Goal: Task Accomplishment & Management: Complete application form

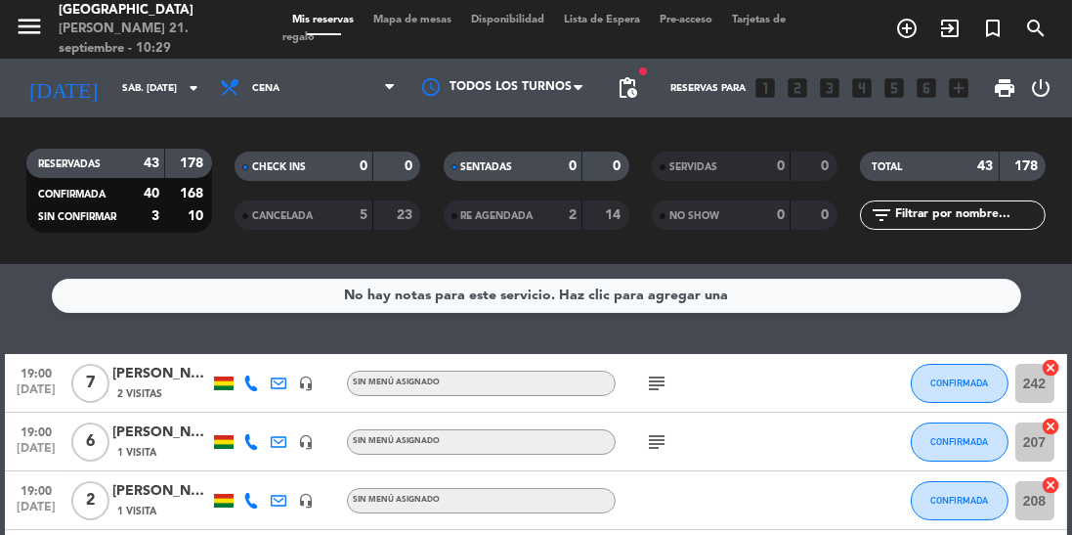
click at [112, 87] on input "sáb. [DATE]" at bounding box center [184, 88] width 144 height 30
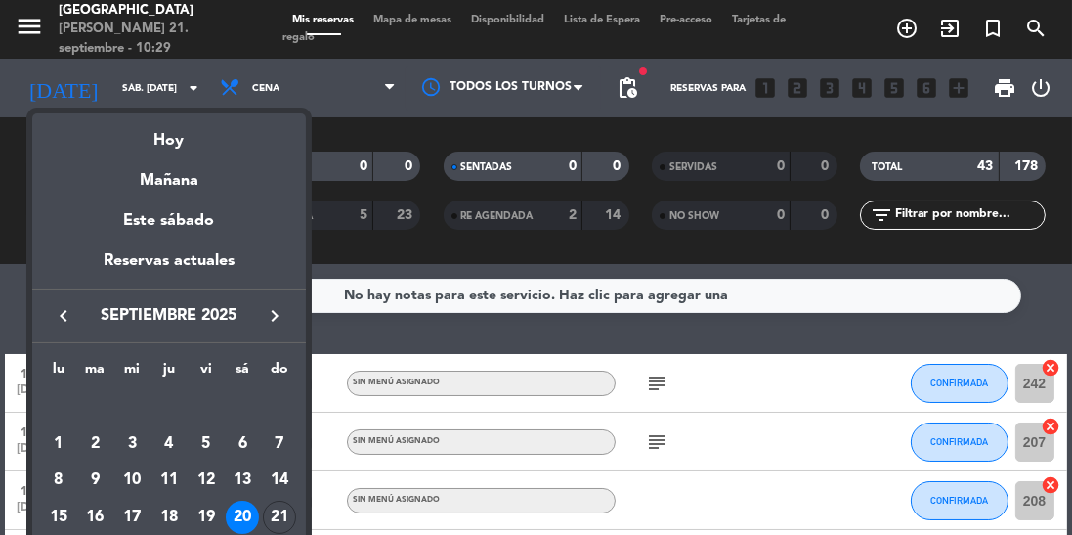
click at [282, 518] on div "21" at bounding box center [279, 517] width 33 height 33
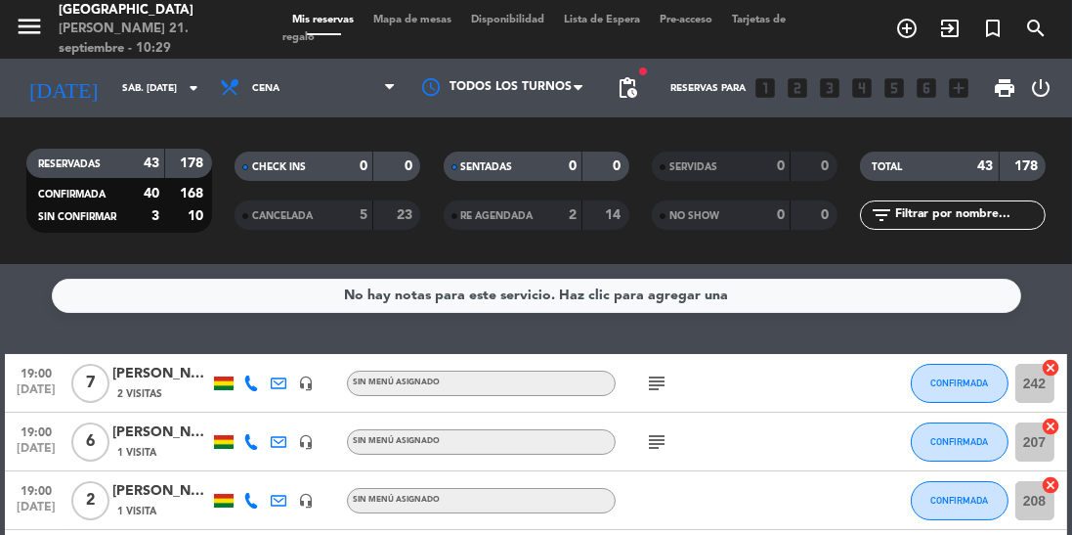
type input "dom. [DATE]"
click at [326, 79] on span "Cena" at bounding box center [308, 87] width 196 height 43
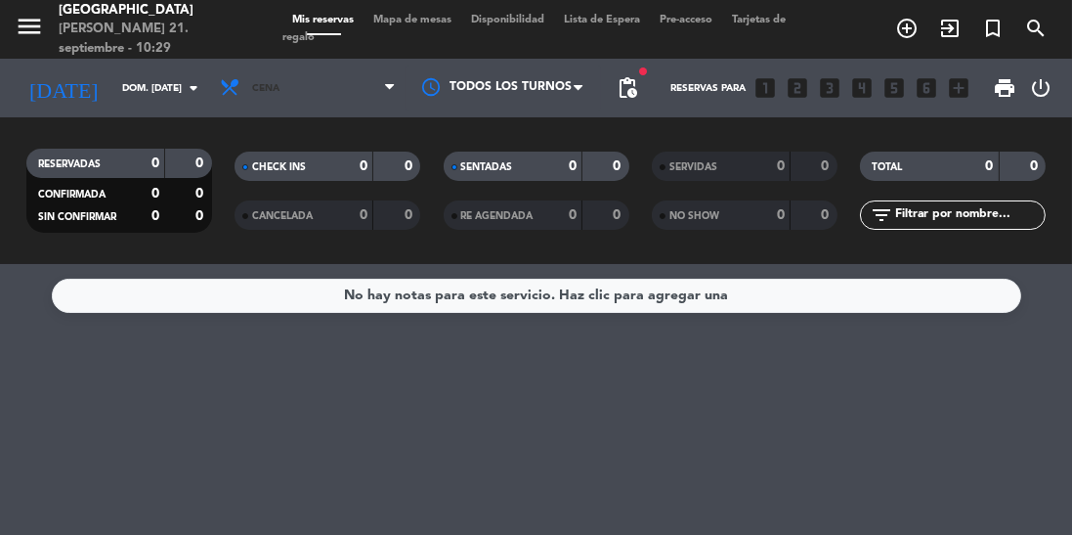
click at [360, 105] on span "Cena" at bounding box center [308, 87] width 196 height 43
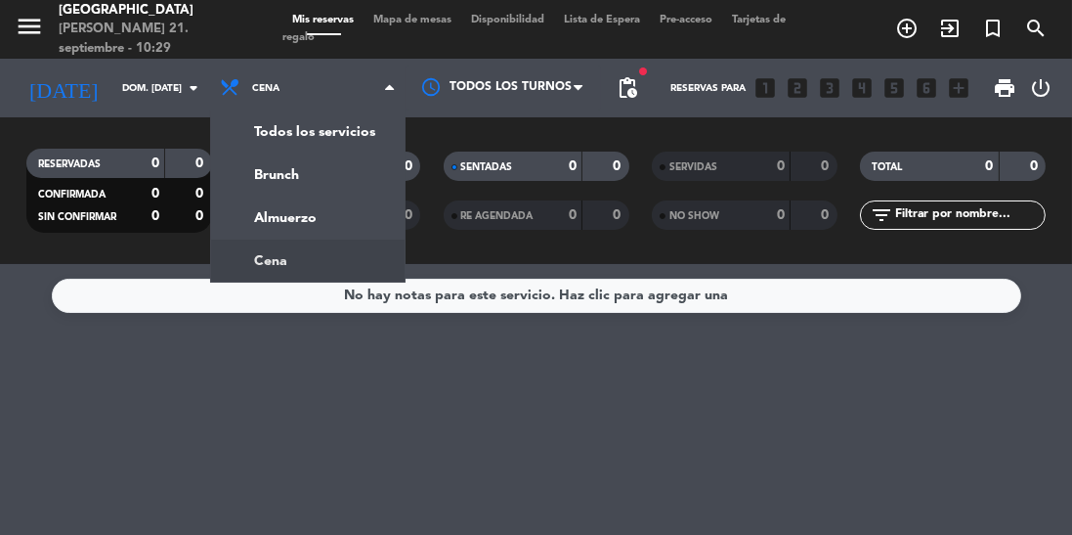
click at [344, 194] on div "menu [GEOGRAPHIC_DATA][PERSON_NAME] 21. septiembre - 10:29 Mis reservas Mapa de…" at bounding box center [536, 132] width 1072 height 264
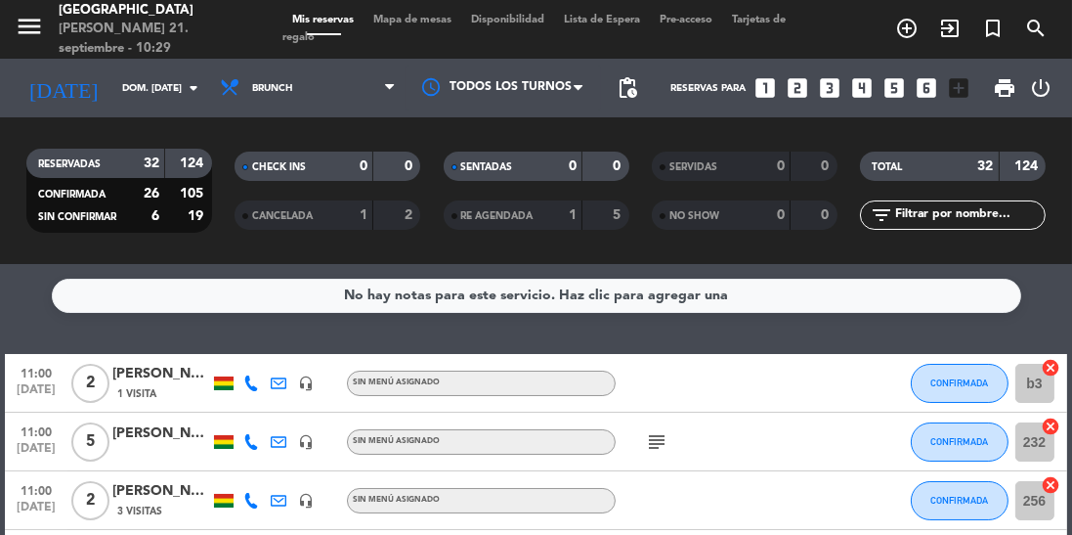
click at [1010, 96] on span "print" at bounding box center [1004, 87] width 23 height 23
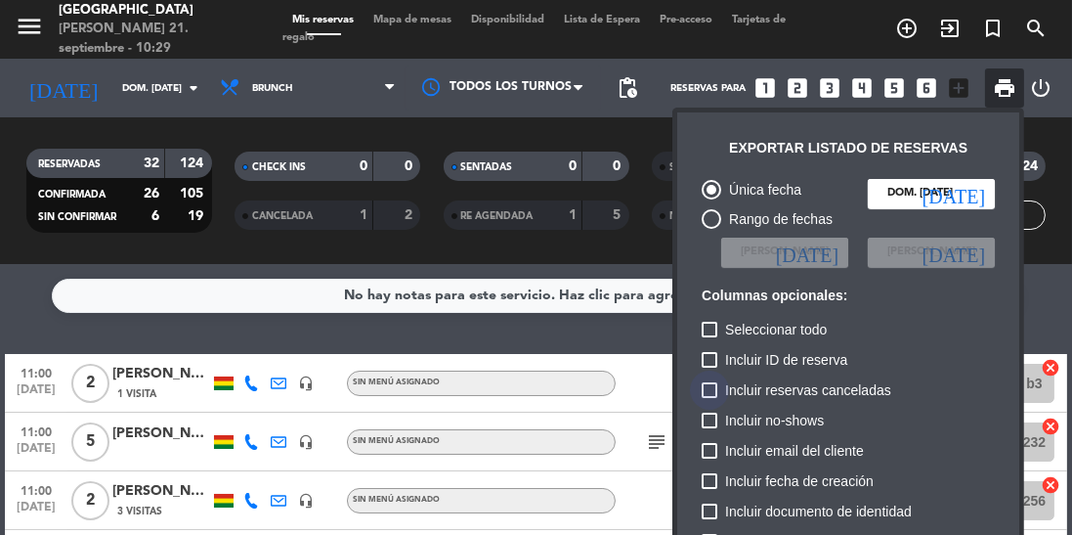
scroll to position [119, 0]
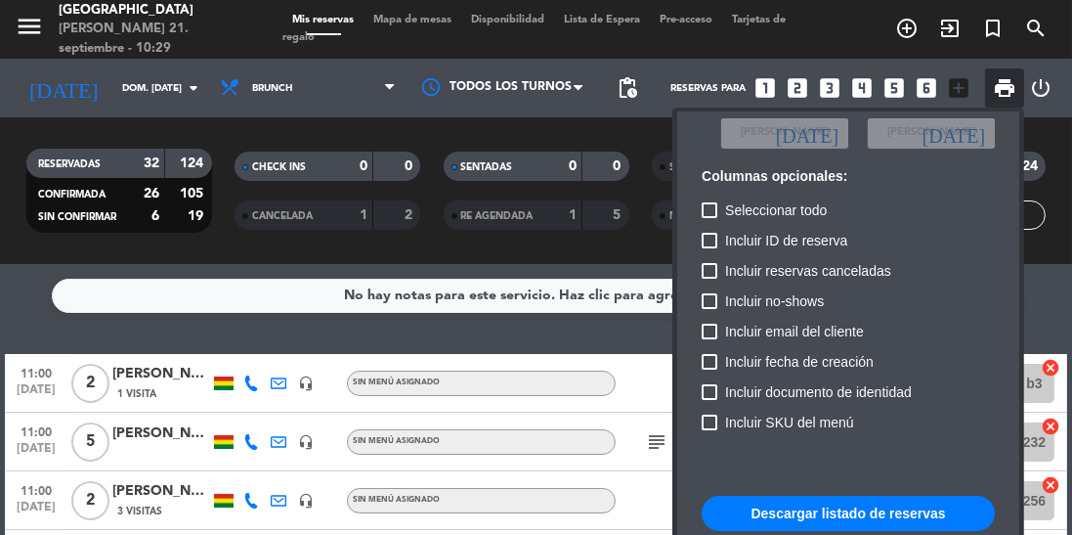
click at [771, 514] on button "Descargar listado de reservas" at bounding box center [848, 513] width 293 height 35
click at [920, 94] on div at bounding box center [536, 267] width 1072 height 535
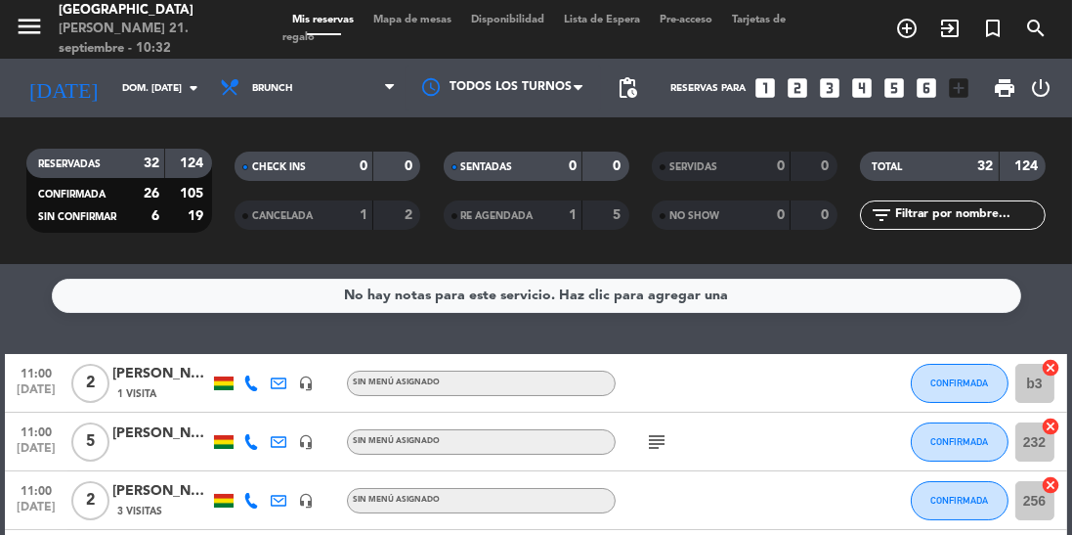
click at [928, 91] on icon "looks_6" at bounding box center [926, 87] width 25 height 25
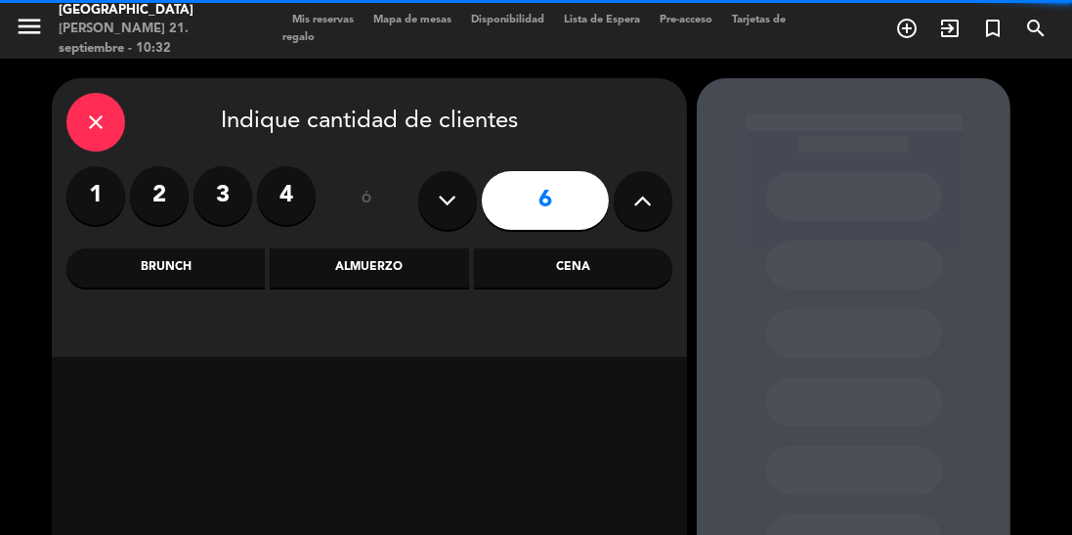
click at [583, 283] on div "Cena" at bounding box center [573, 267] width 198 height 39
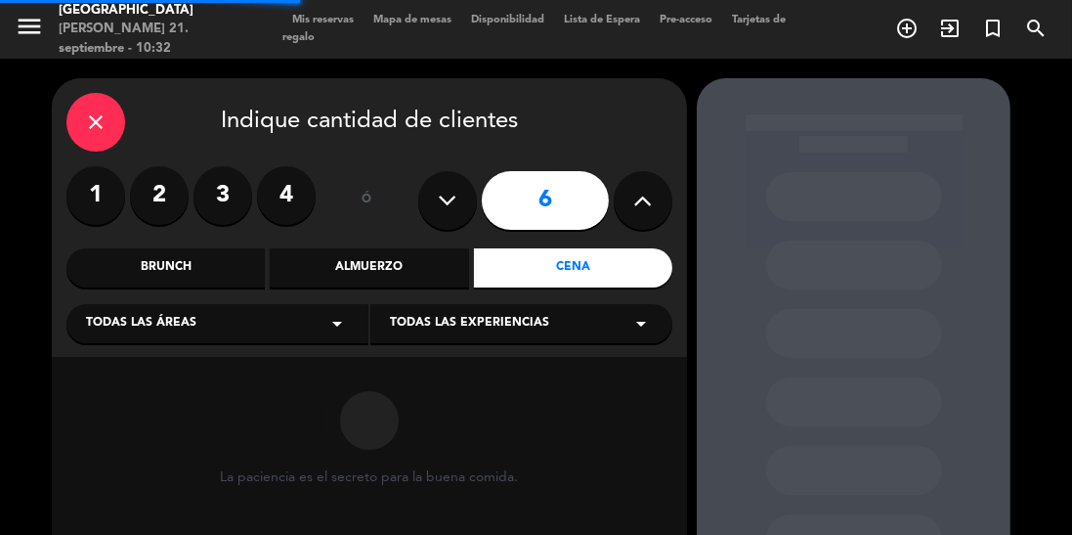
click at [148, 286] on div "Brunch" at bounding box center [165, 267] width 198 height 39
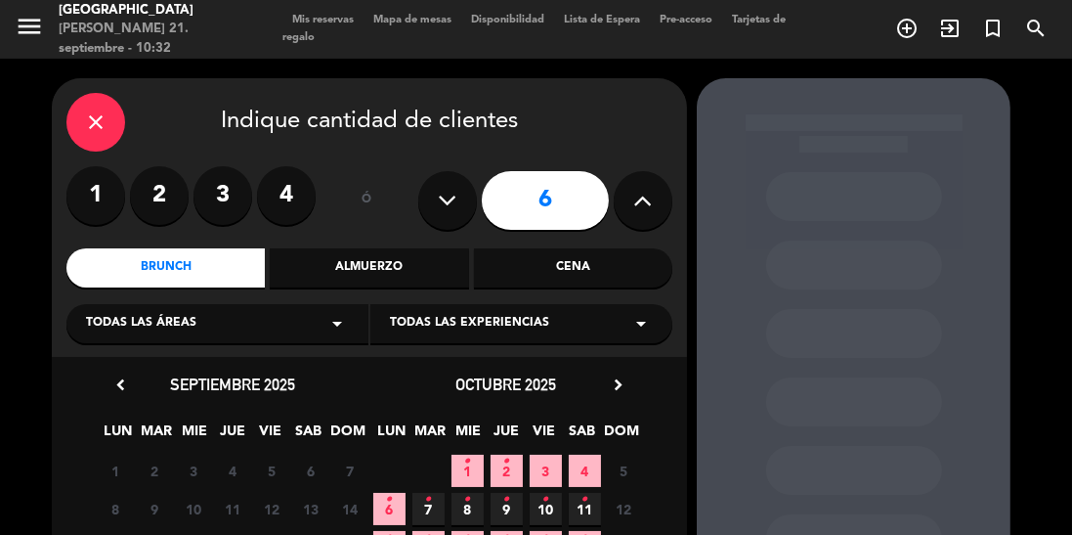
click at [604, 325] on div "Todas las experiencias arrow_drop_down" at bounding box center [521, 323] width 302 height 39
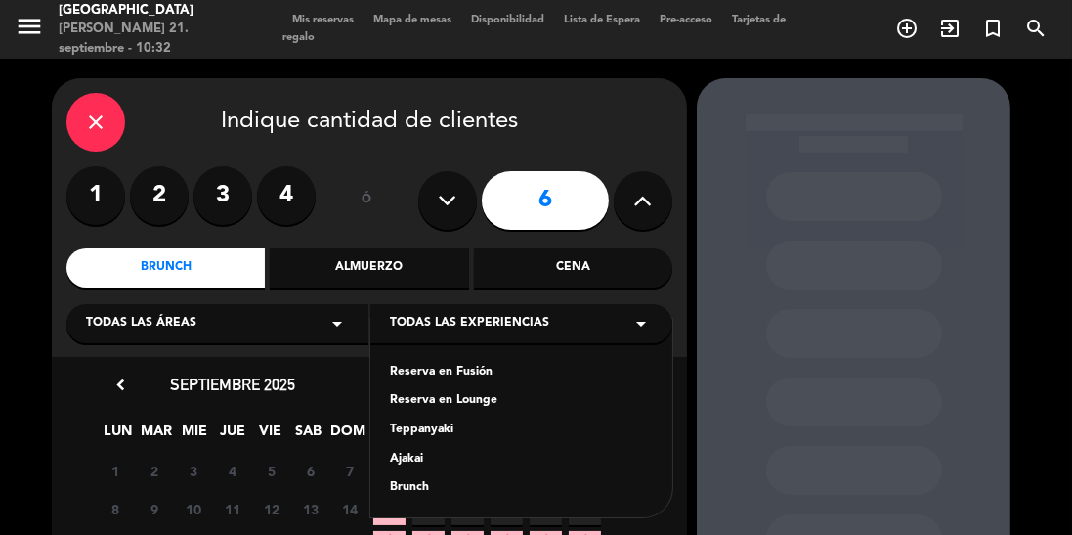
click at [467, 486] on div "Brunch" at bounding box center [521, 488] width 263 height 20
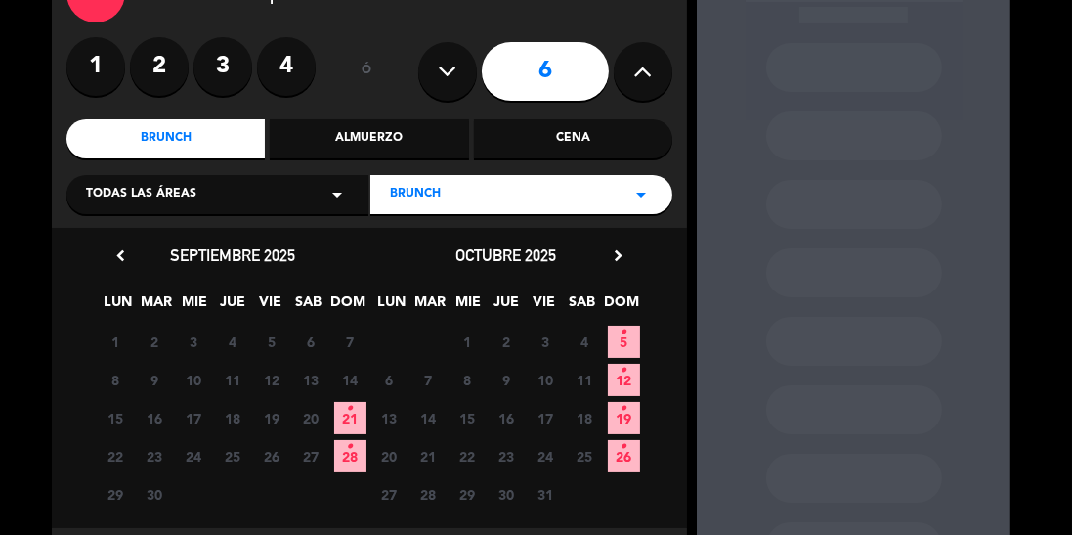
click at [350, 412] on icon "•" at bounding box center [350, 408] width 7 height 31
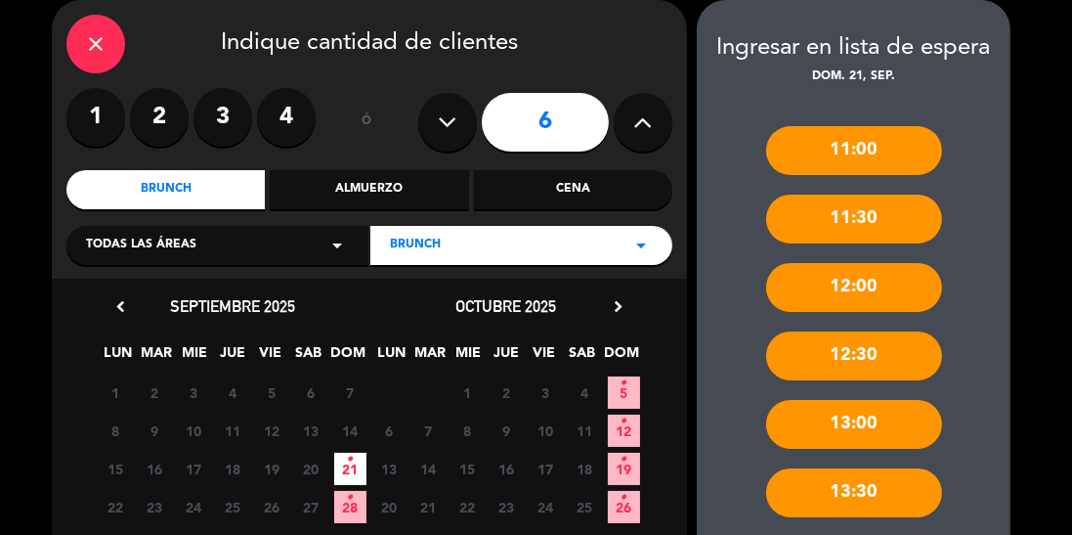
scroll to position [131, 0]
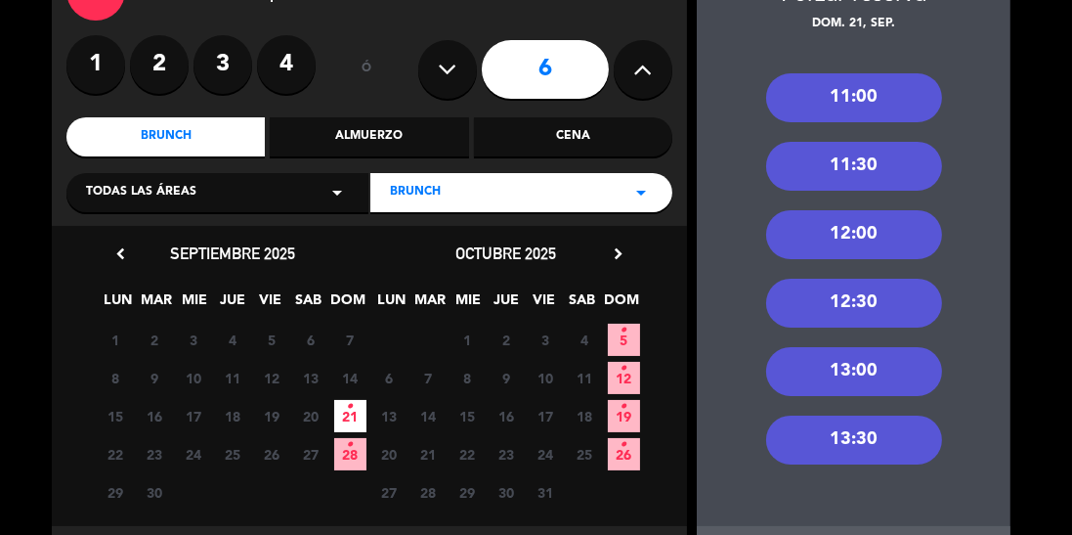
click at [877, 389] on div "13:00" at bounding box center [854, 371] width 176 height 49
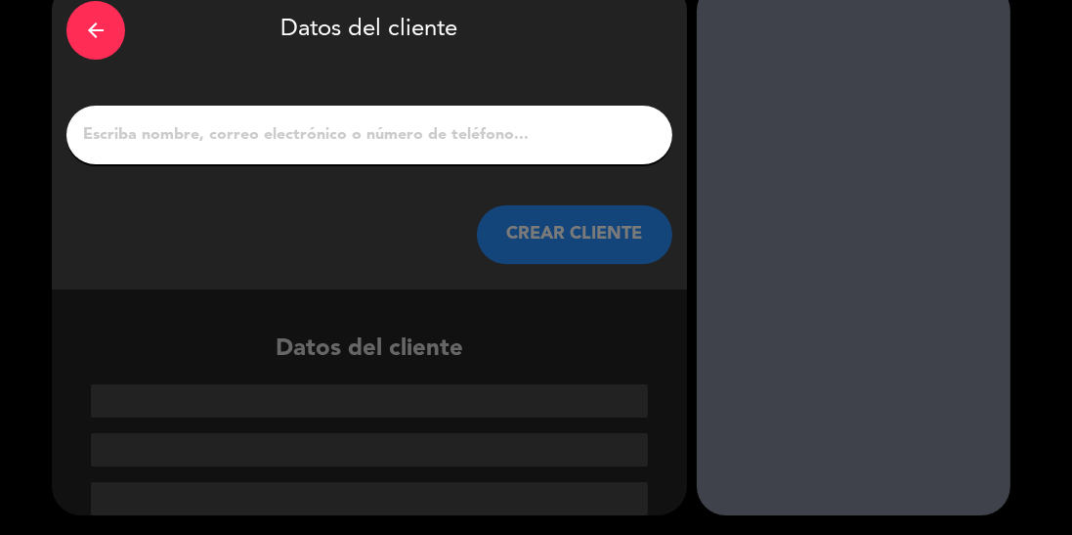
scroll to position [2, 0]
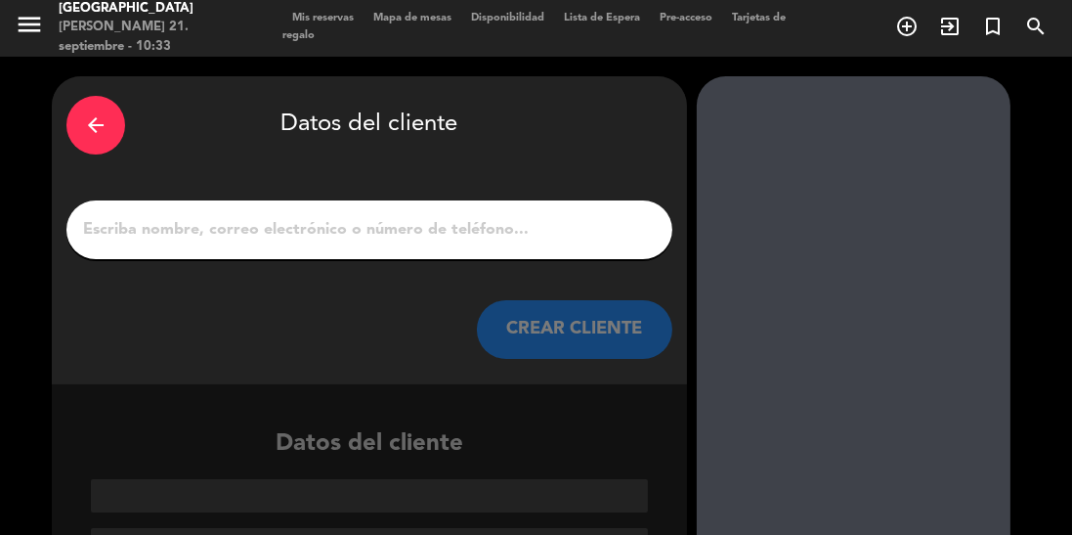
click at [505, 221] on input "1" at bounding box center [369, 229] width 577 height 27
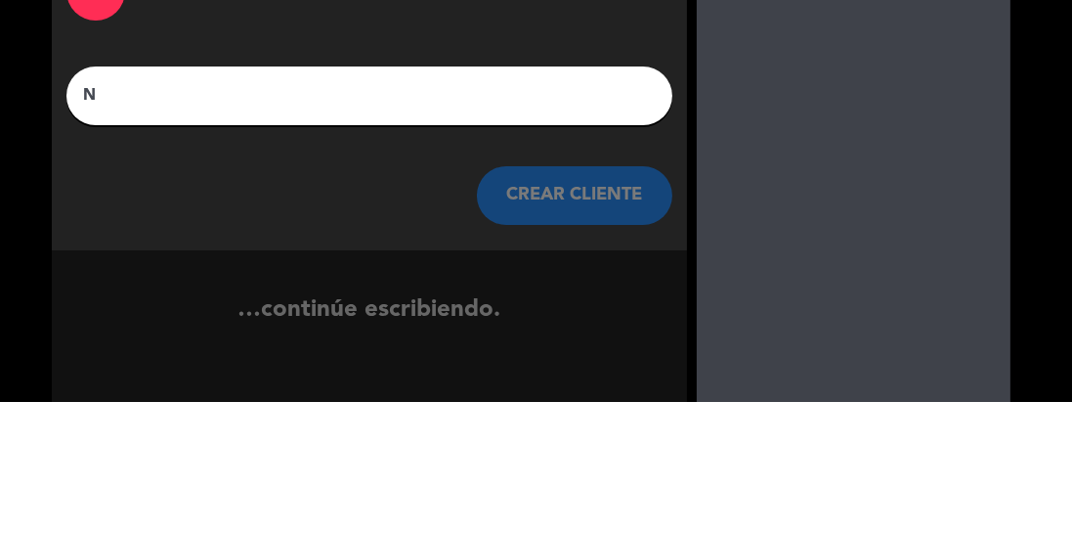
scroll to position [0, 0]
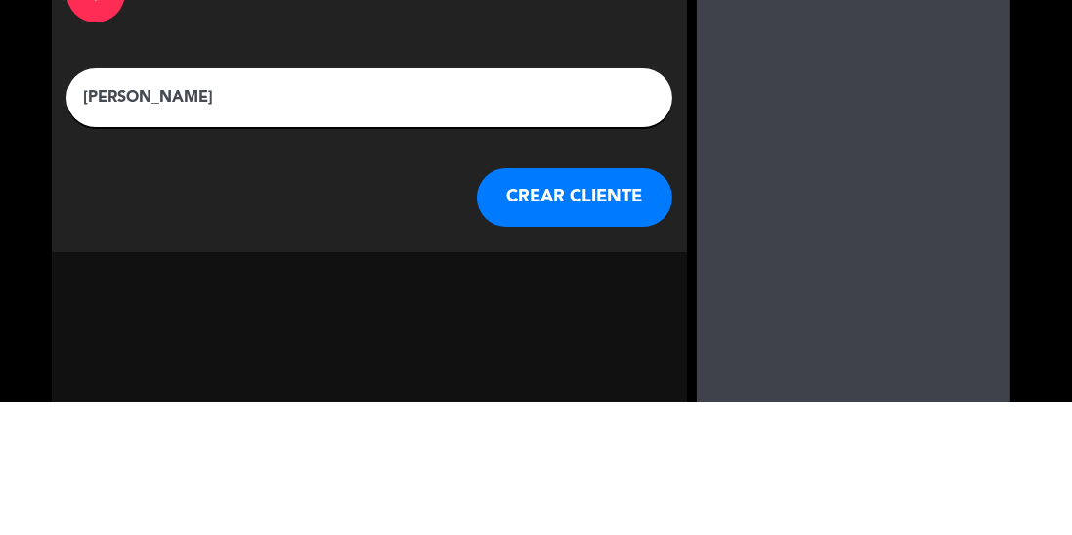
type input "[PERSON_NAME]"
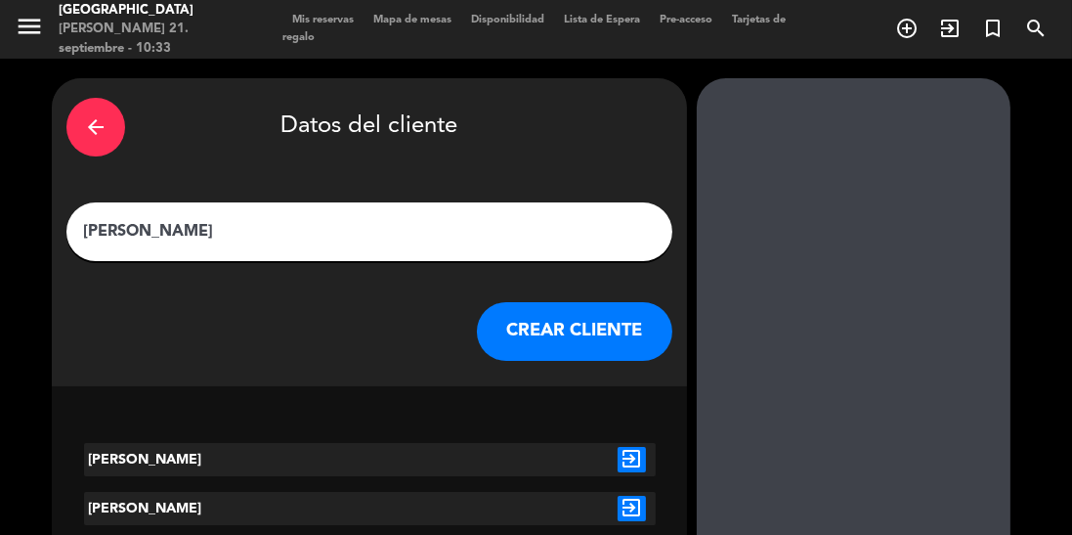
scroll to position [94, 0]
click at [632, 447] on icon "exit_to_app" at bounding box center [632, 459] width 28 height 25
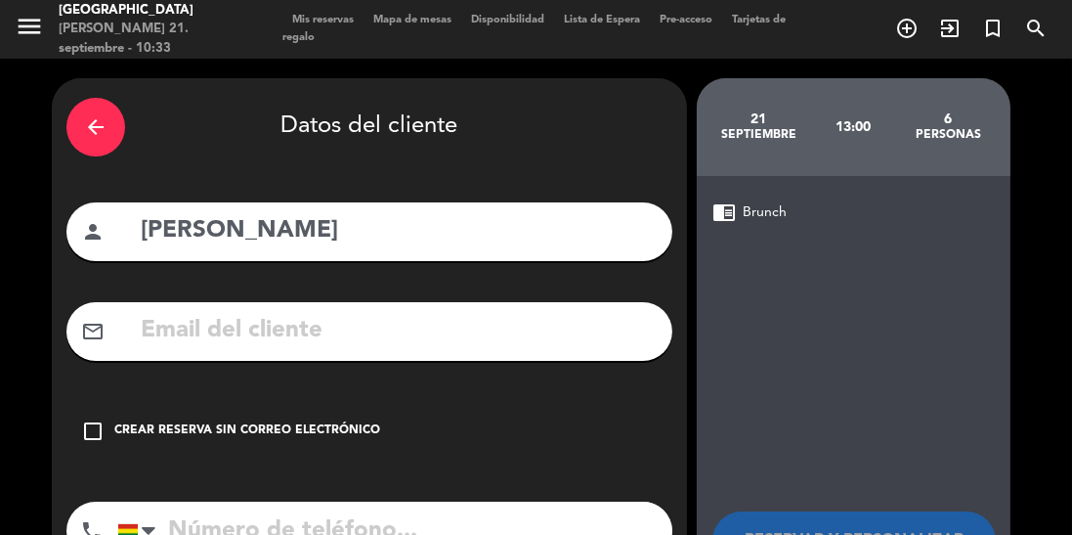
click at [126, 421] on div "Crear reserva sin correo electrónico" at bounding box center [247, 431] width 266 height 20
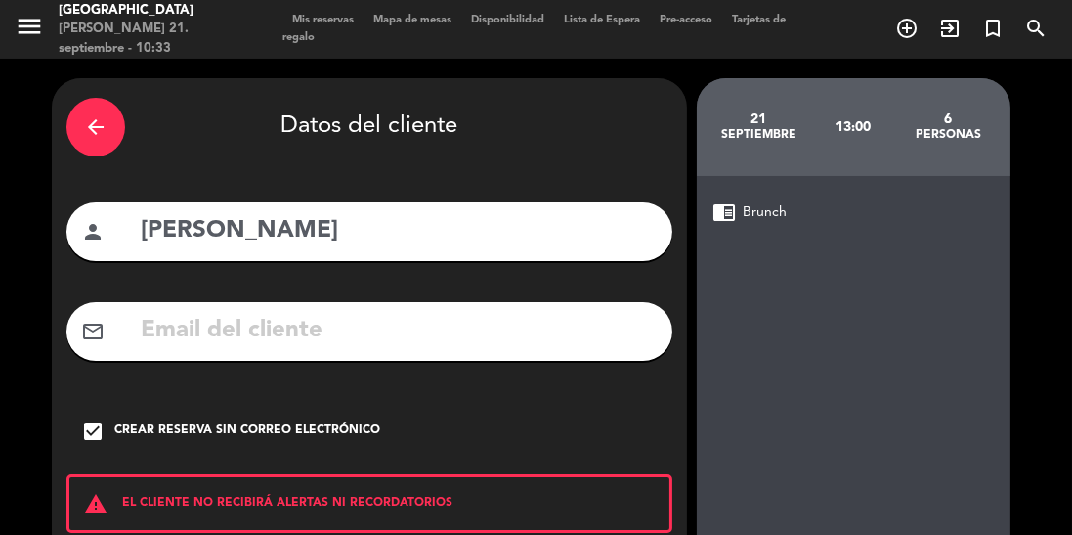
scroll to position [124, 0]
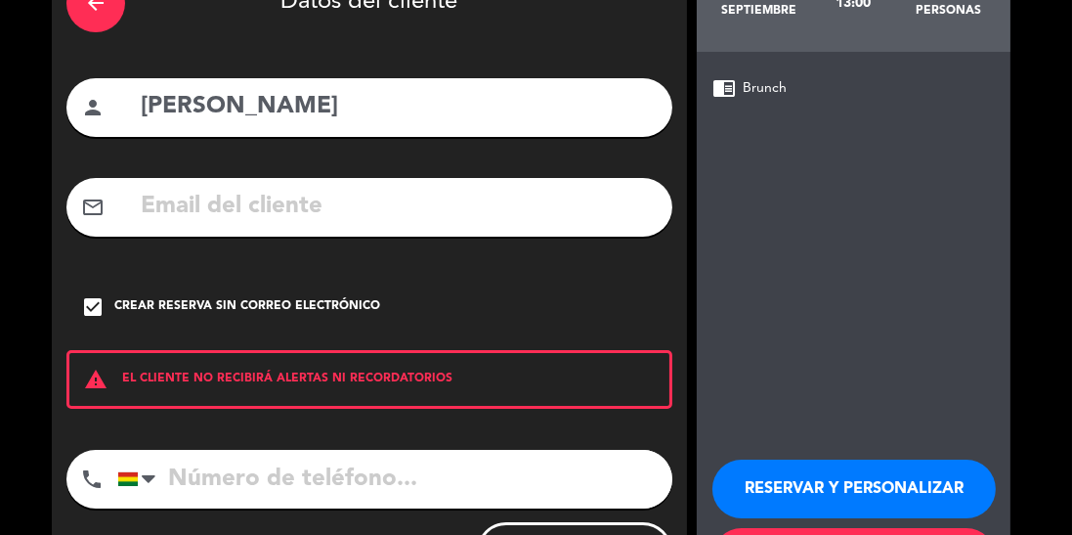
click at [846, 459] on button "RESERVAR Y PERSONALIZAR" at bounding box center [854, 488] width 283 height 59
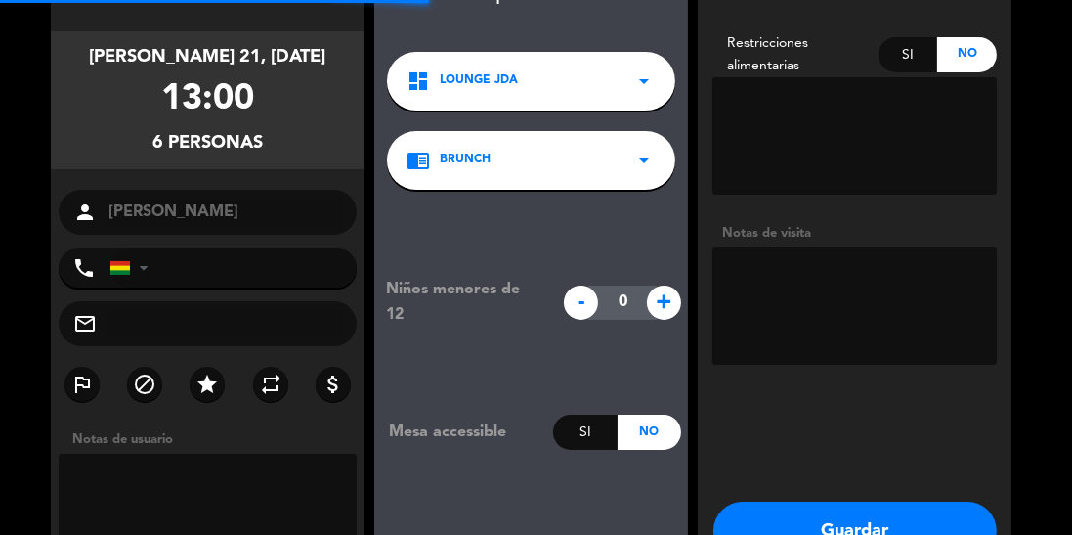
scroll to position [78, 0]
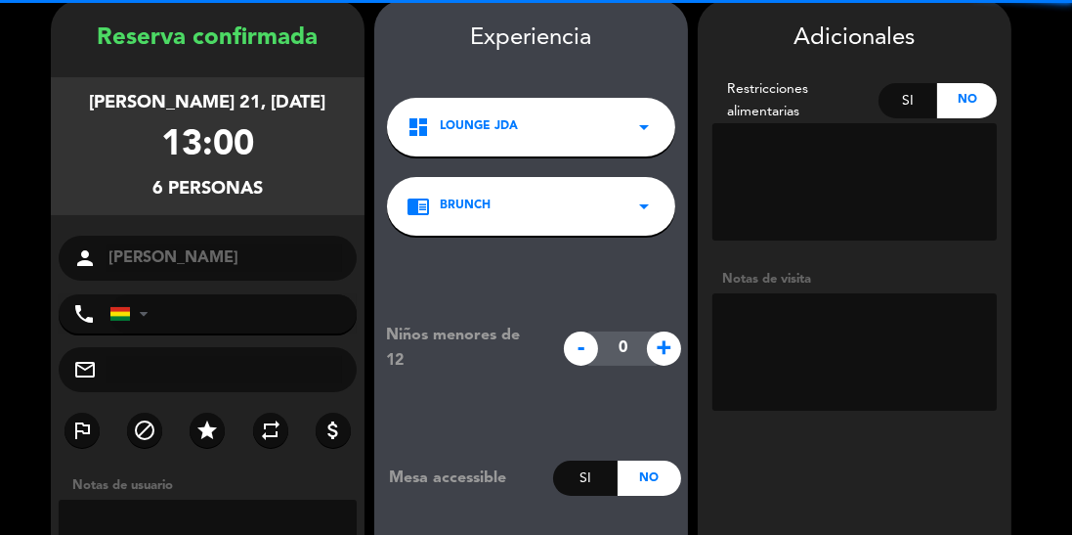
click at [846, 329] on textarea at bounding box center [855, 351] width 284 height 117
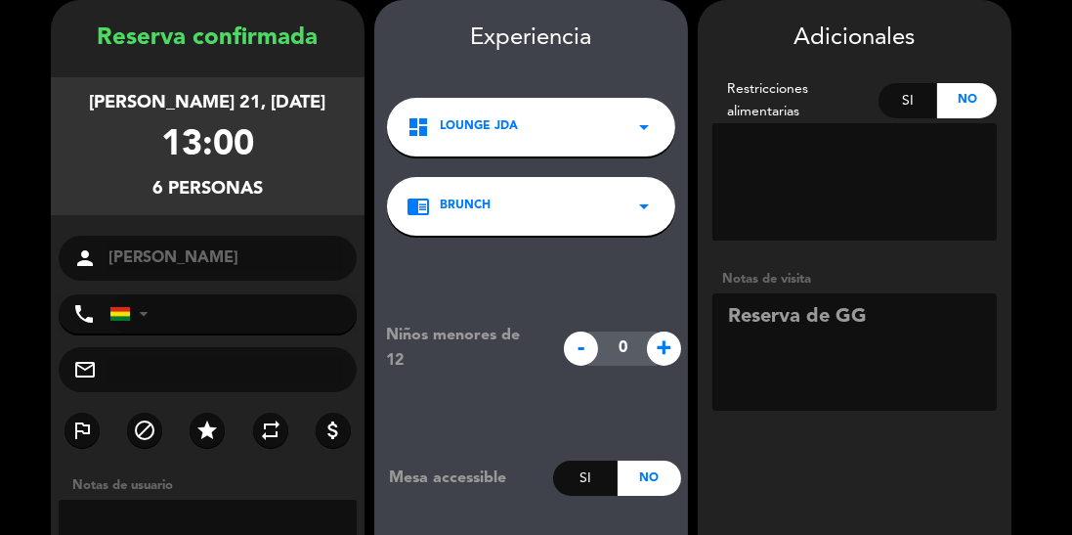
scroll to position [153, 0]
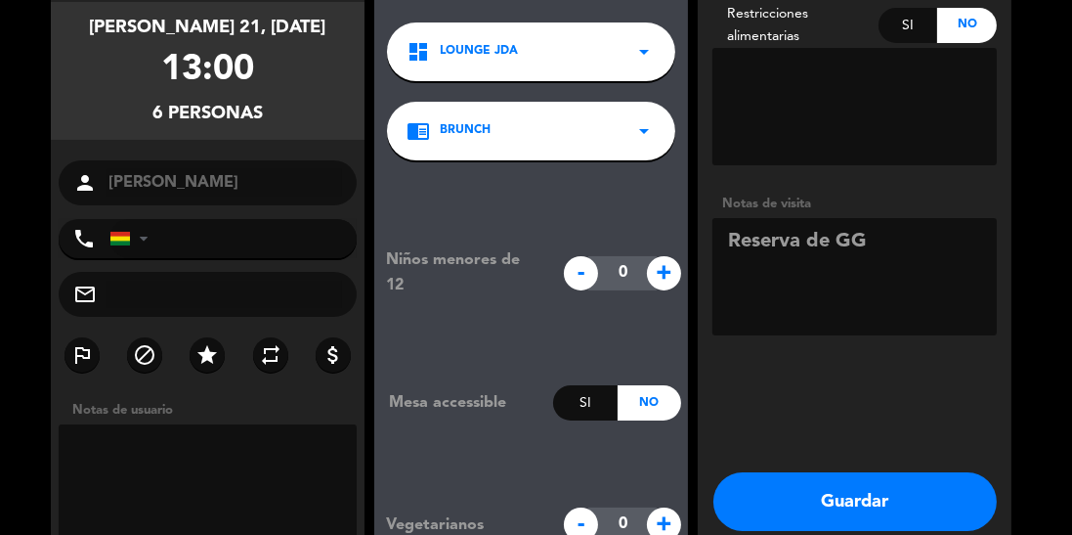
type textarea "Reserva de GG"
click at [830, 520] on button "Guardar" at bounding box center [855, 501] width 283 height 59
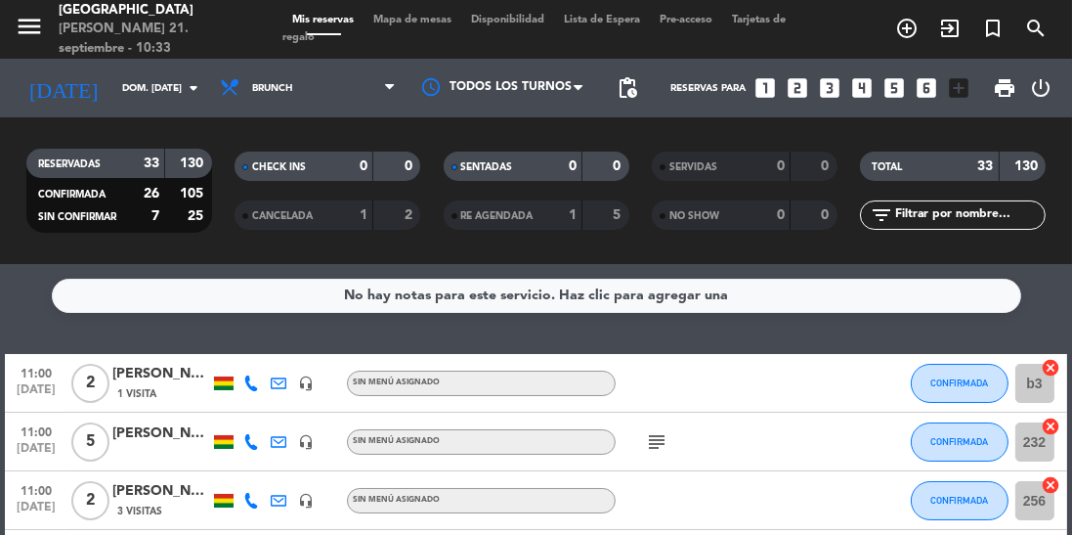
click at [1006, 95] on span "print" at bounding box center [1004, 87] width 23 height 23
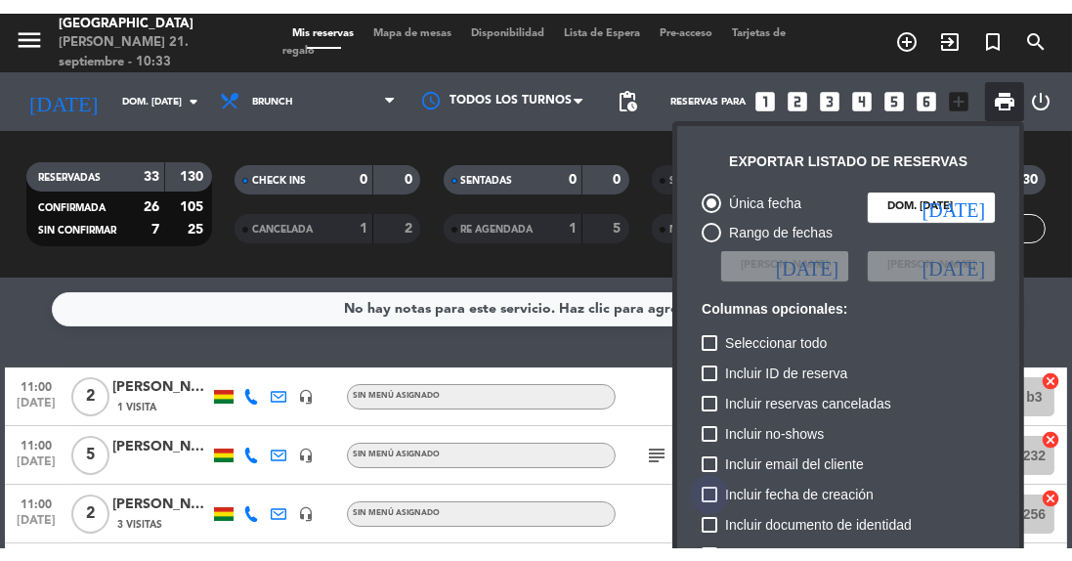
scroll to position [119, 0]
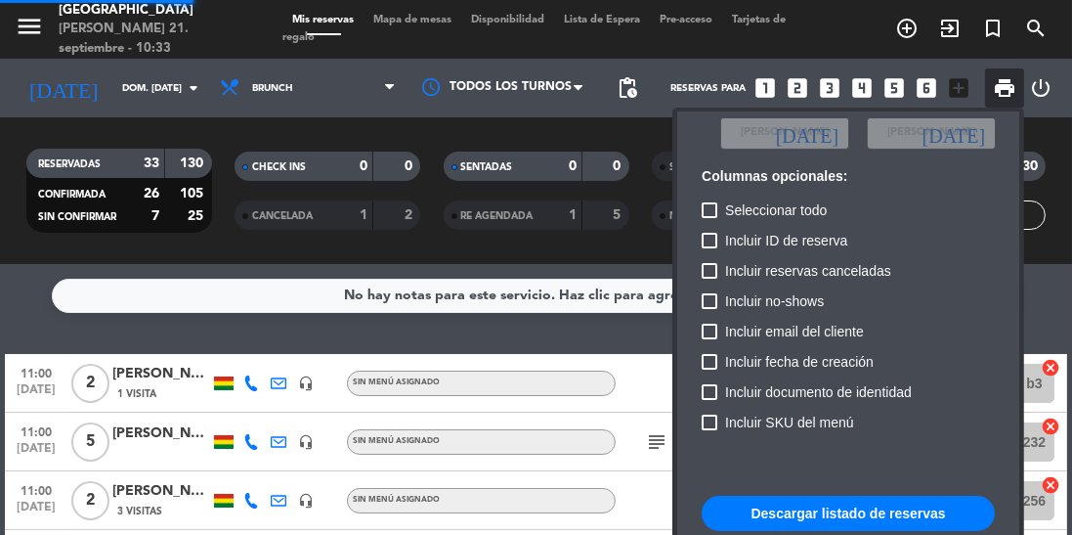
click at [862, 505] on button "Descargar listado de reservas" at bounding box center [848, 513] width 293 height 35
